Goal: Transaction & Acquisition: Purchase product/service

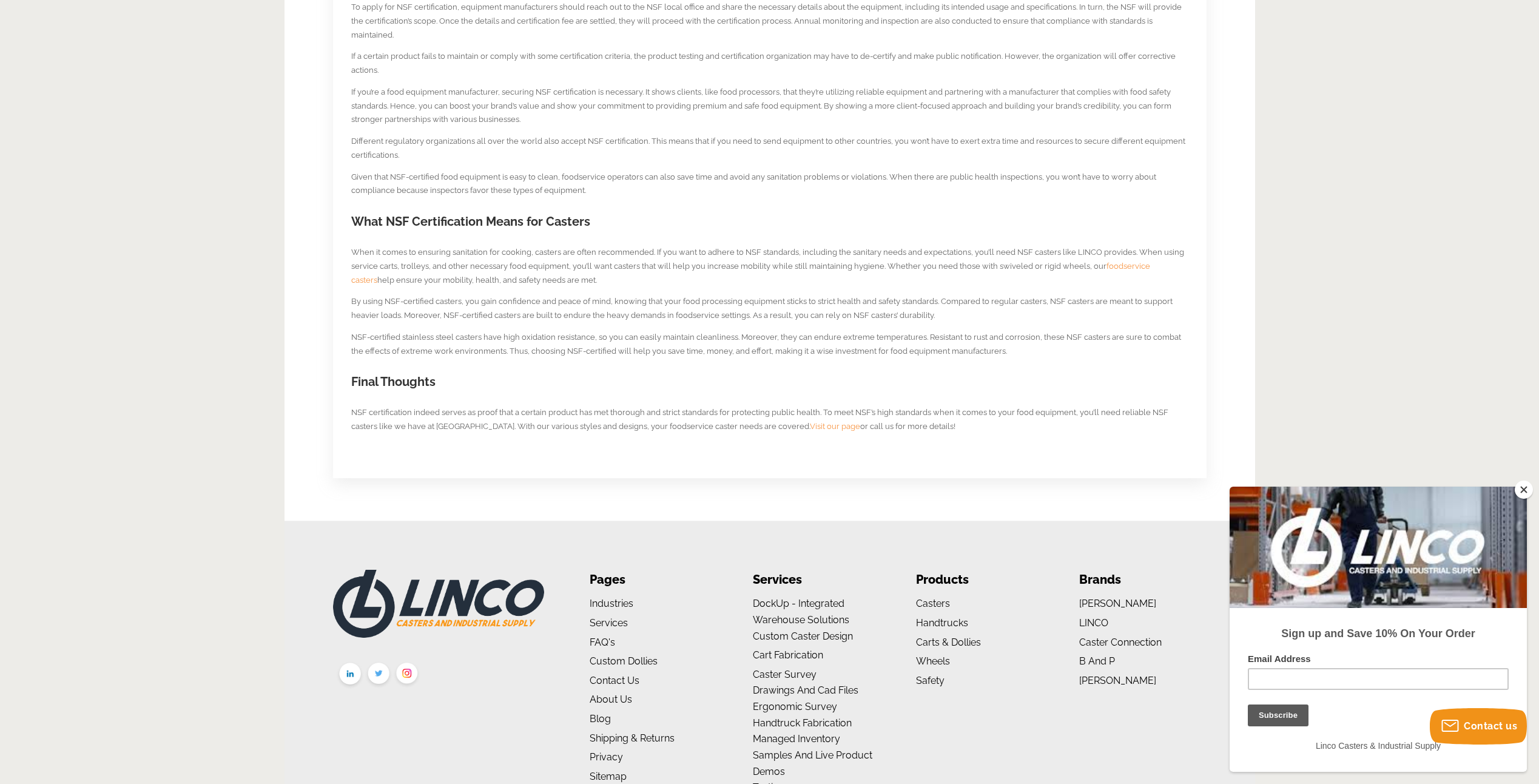
scroll to position [850, 0]
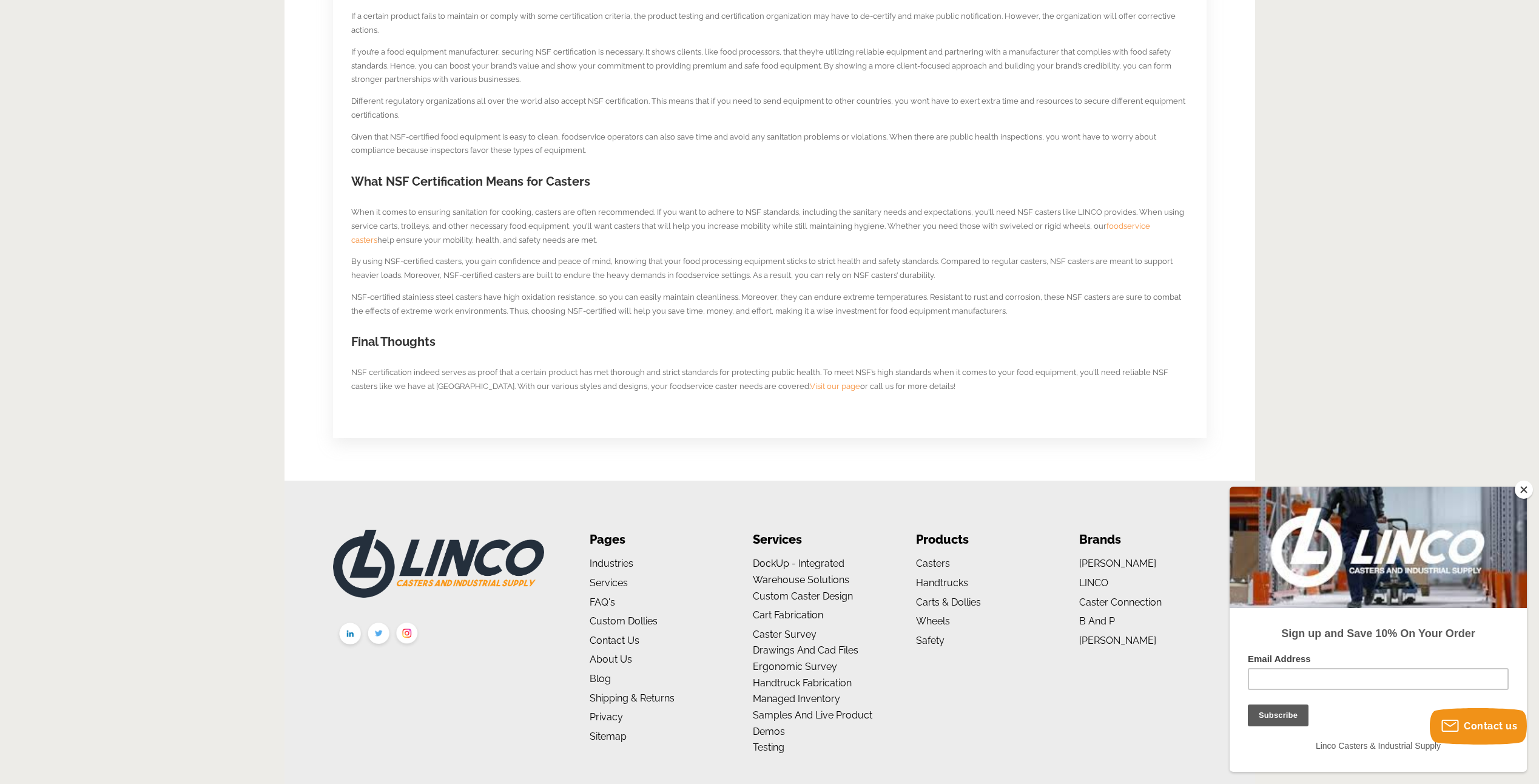
click at [1118, 225] on span "foodservice casters" at bounding box center [751, 233] width 799 height 23
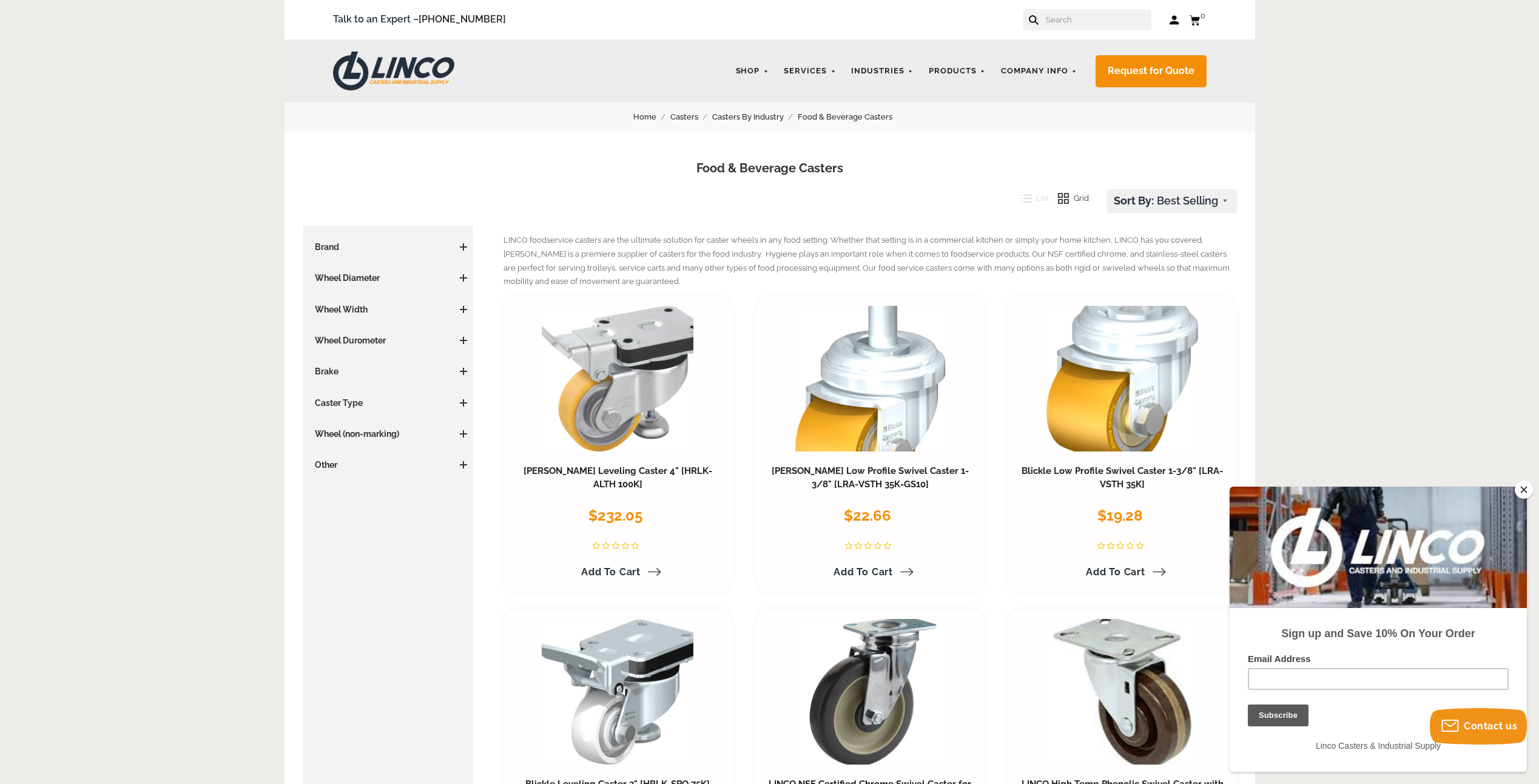
click at [1225, 204] on select "Featured Items Newest Items Best Selling A to Z Z to A By Review Price: Ascendi…" at bounding box center [1172, 201] width 129 height 23
click at [463, 466] on span at bounding box center [464, 464] width 1 height 7
click at [460, 435] on span at bounding box center [464, 434] width 7 height 7
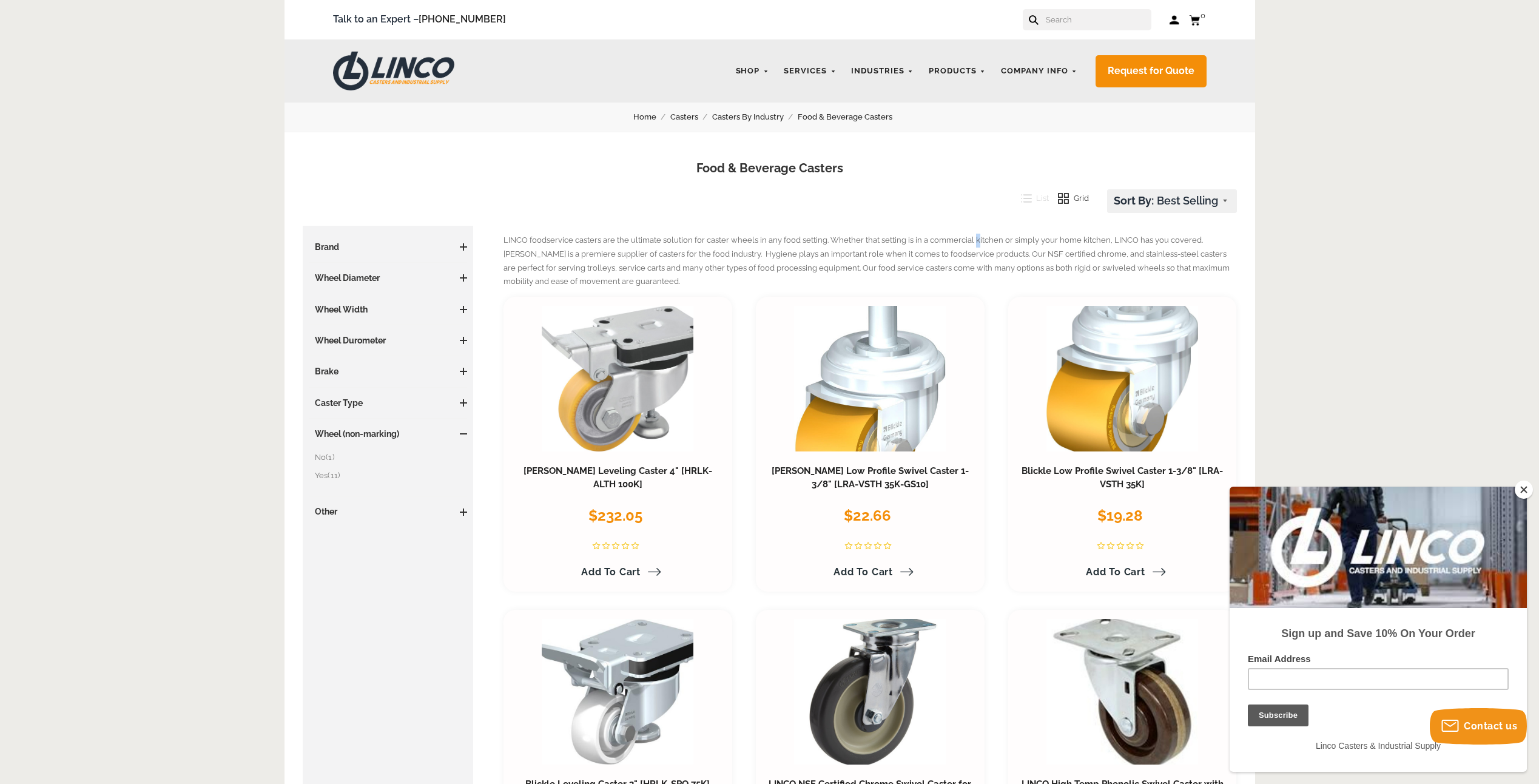
click at [460, 435] on span at bounding box center [464, 434] width 7 height 7
click at [461, 400] on span at bounding box center [464, 403] width 7 height 7
click at [463, 375] on span at bounding box center [464, 371] width 1 height 7
click at [464, 375] on span at bounding box center [464, 371] width 1 height 7
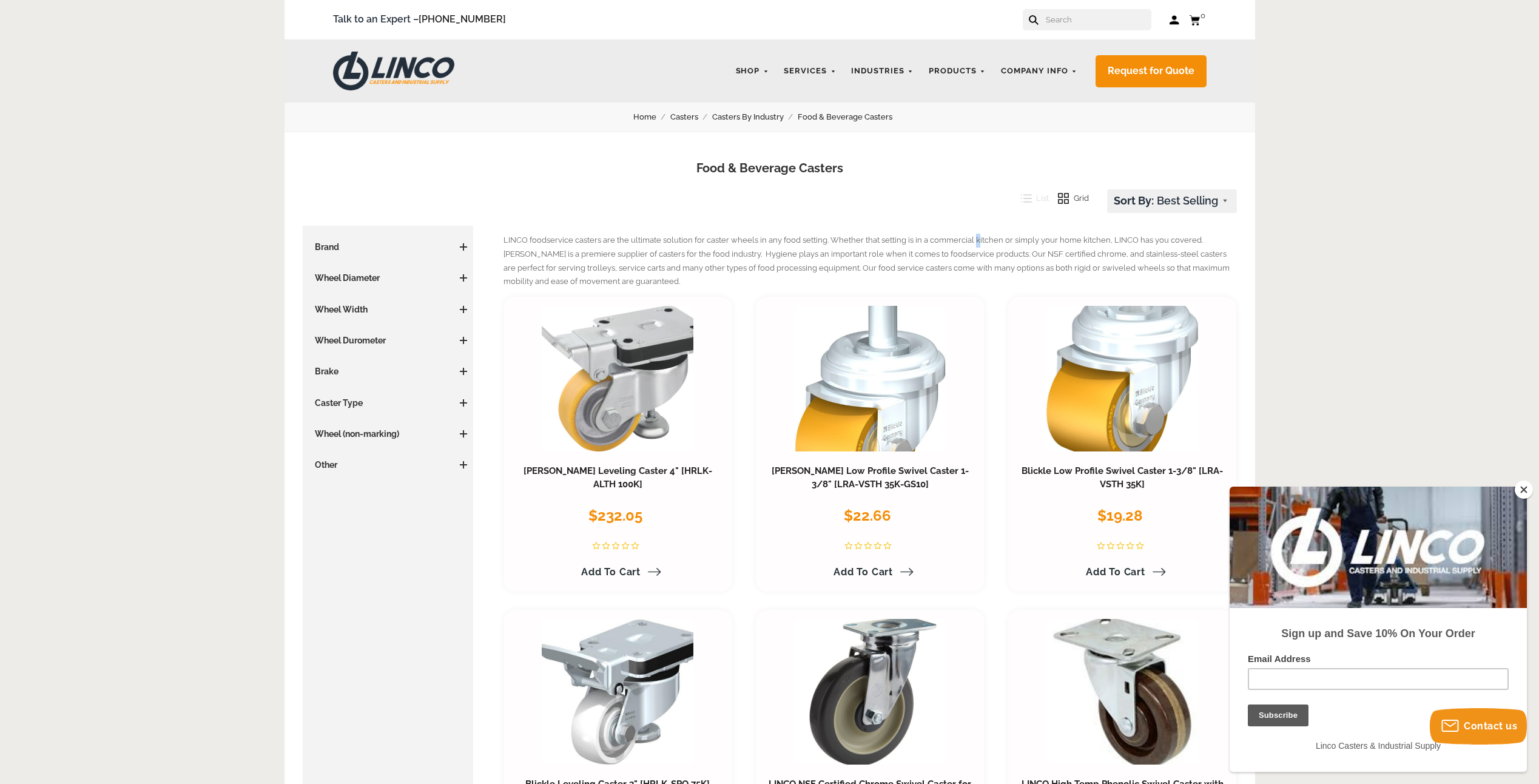
click at [462, 340] on span at bounding box center [464, 341] width 7 height 1
click at [461, 306] on span at bounding box center [464, 310] width 7 height 7
click at [461, 307] on span at bounding box center [464, 310] width 7 height 7
click at [462, 278] on span at bounding box center [464, 278] width 7 height 1
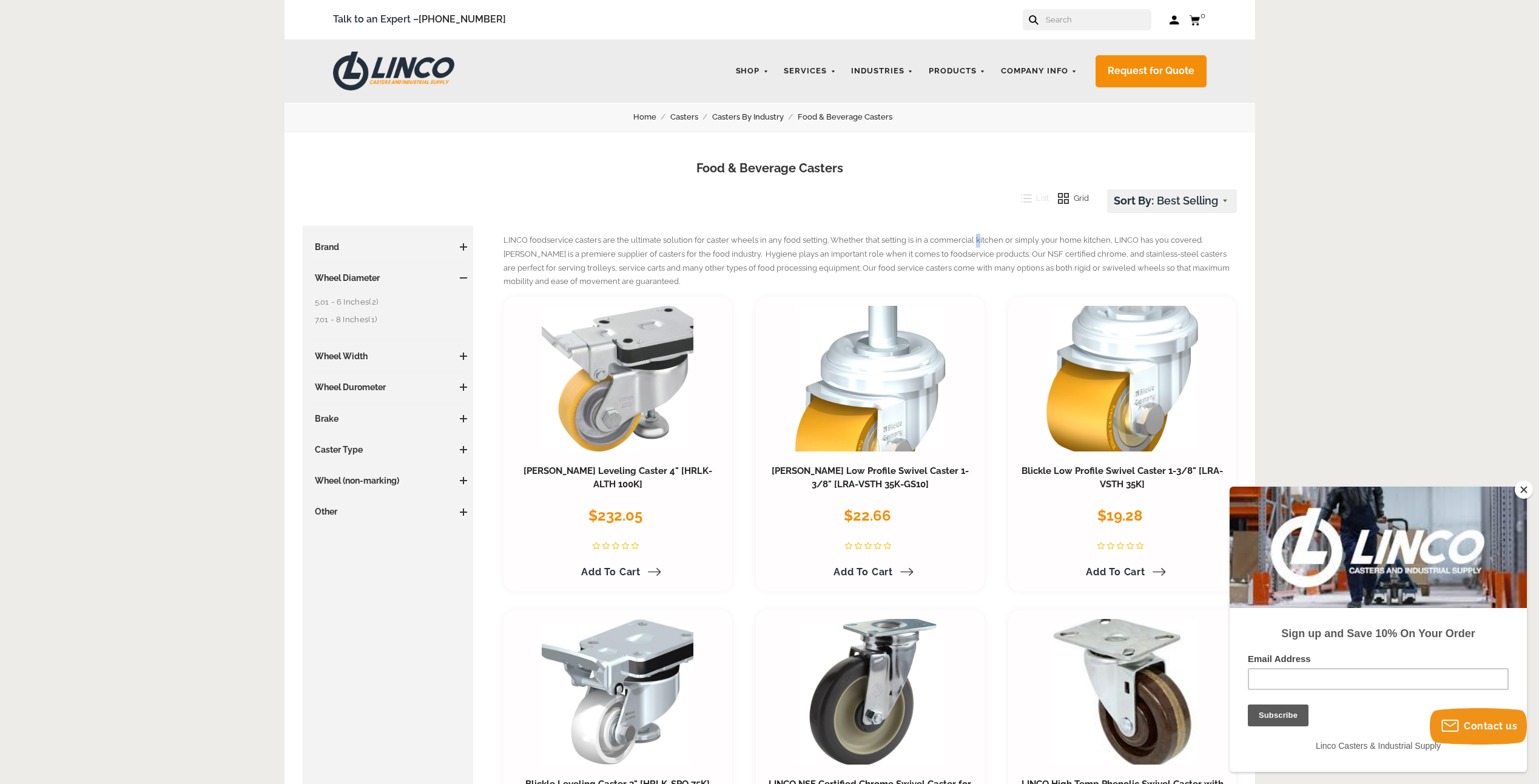
click at [462, 278] on span at bounding box center [464, 278] width 7 height 1
click at [464, 251] on h3 "Brand" at bounding box center [388, 247] width 159 height 12
click at [464, 250] on span at bounding box center [464, 247] width 7 height 7
click at [464, 246] on span at bounding box center [464, 247] width 7 height 7
click at [920, 473] on link "Blickle Low Profile Swivel Caster 1-3/8" [LRA-VSTH 35K-GS10]" at bounding box center [870, 477] width 197 height 24
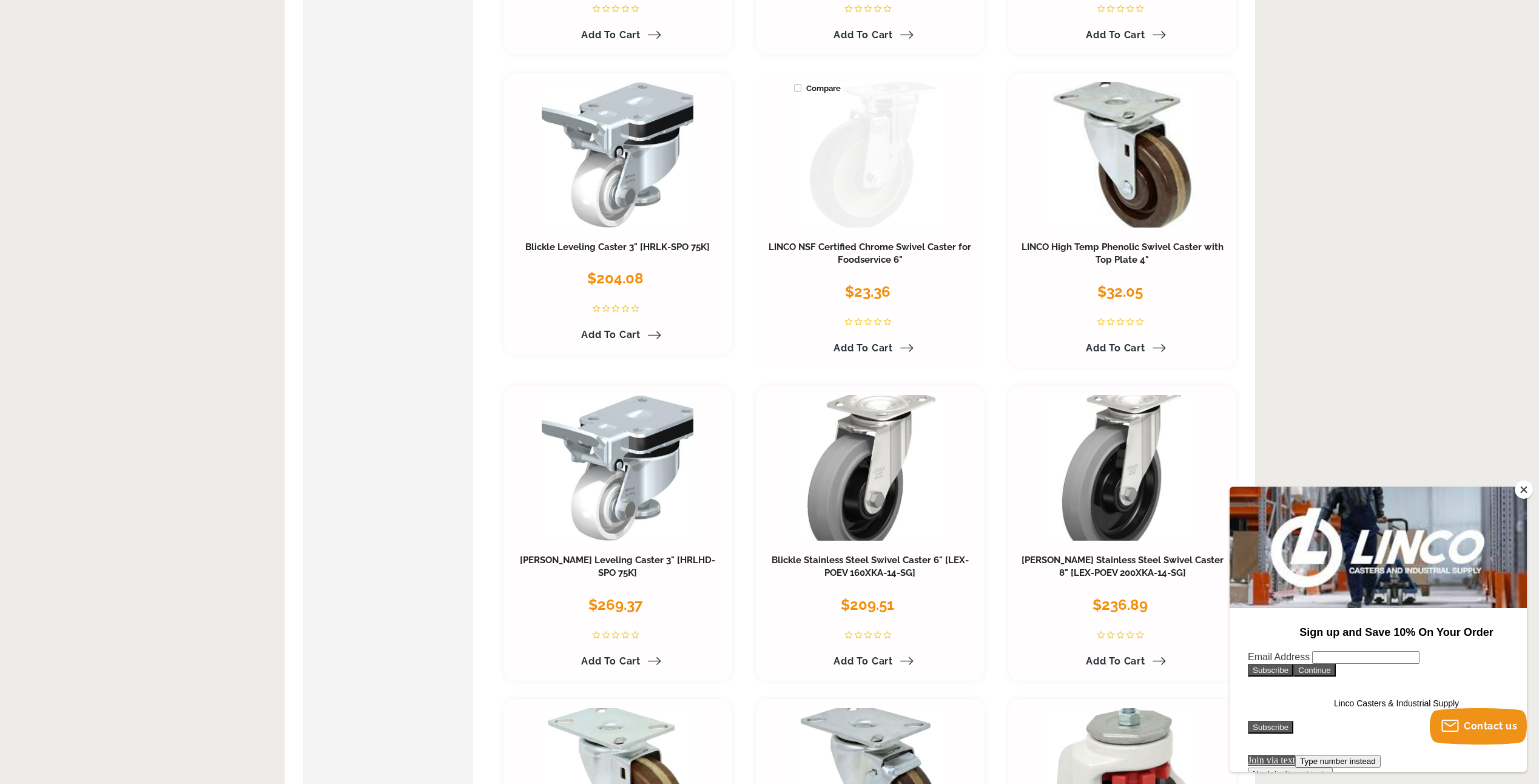
scroll to position [546, 0]
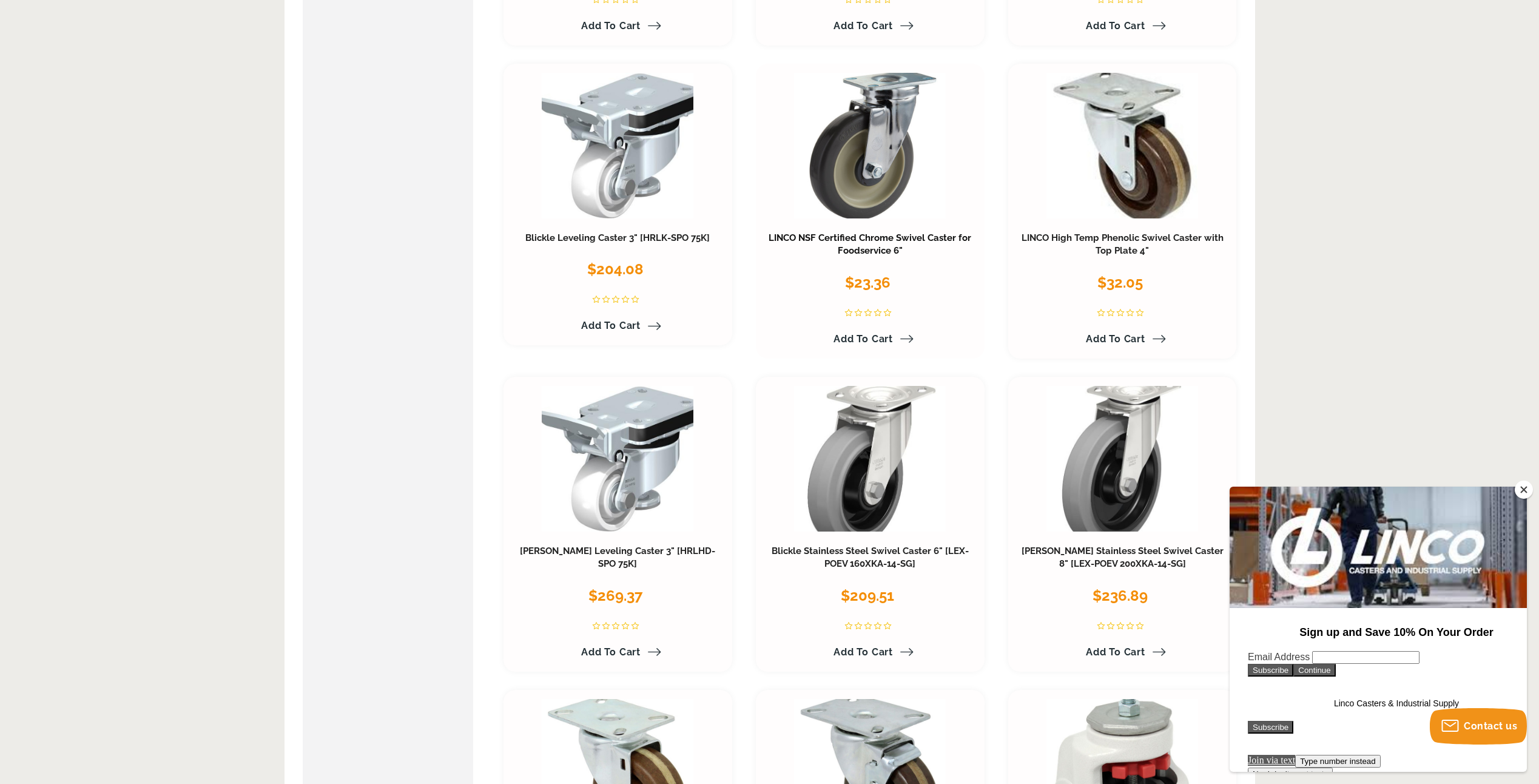
click at [860, 242] on link "LINCO NSF Certified Chrome Swivel Caster for Foodservice 6"" at bounding box center [870, 245] width 203 height 24
